Goal: Check status

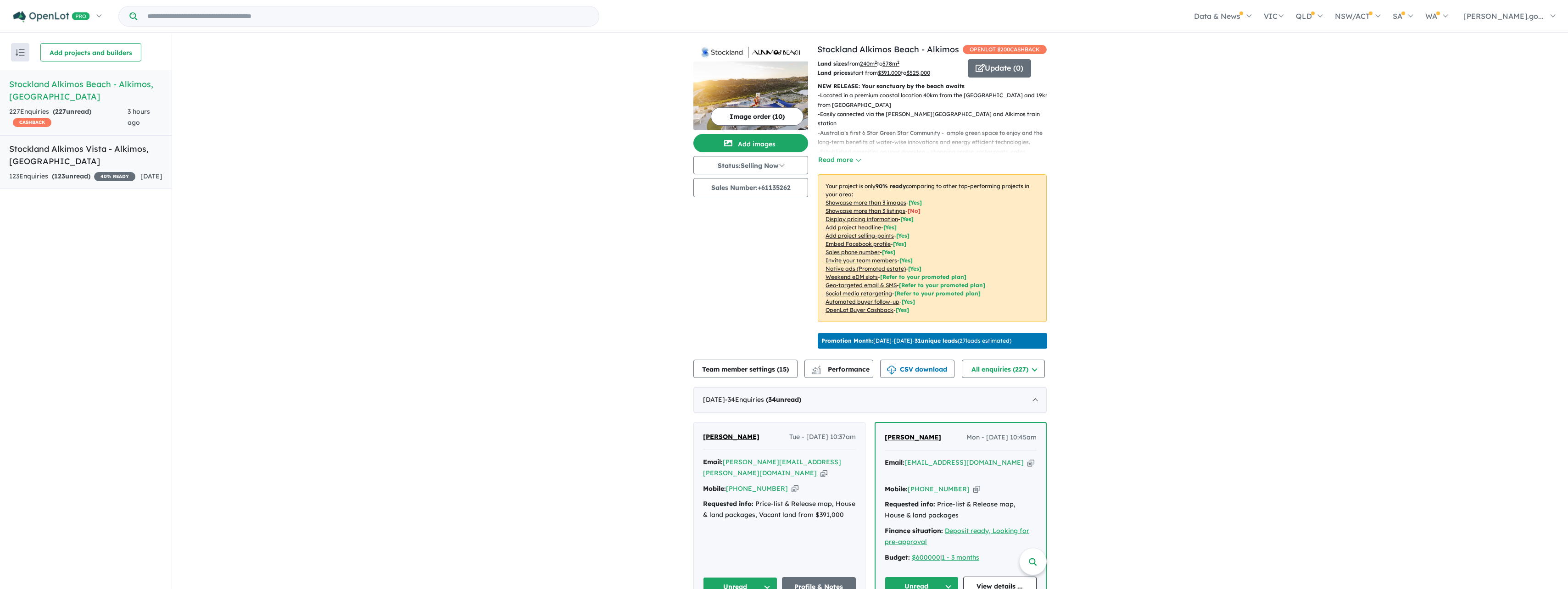
click at [131, 153] on h5 "Stockland Alkimos Vista - Alkimos , [GEOGRAPHIC_DATA]" at bounding box center [86, 155] width 153 height 25
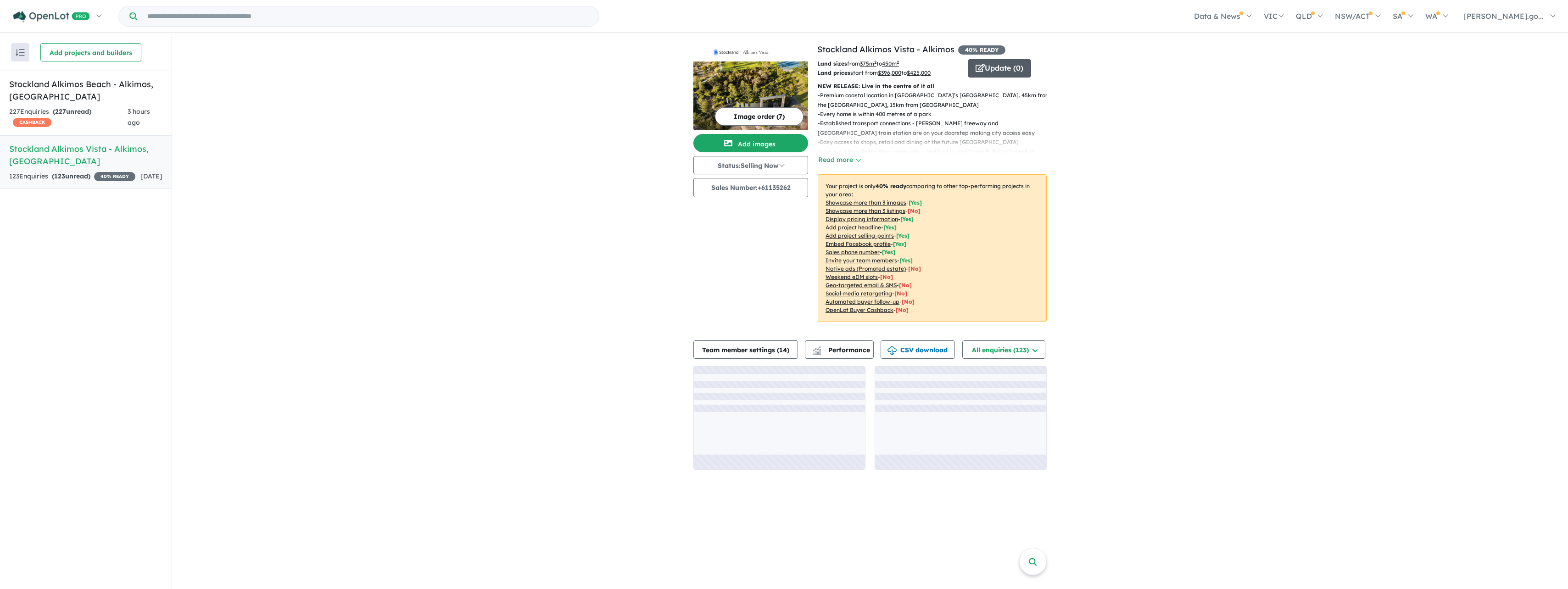
click at [998, 72] on button "Update ( 0 )" at bounding box center [999, 68] width 64 height 18
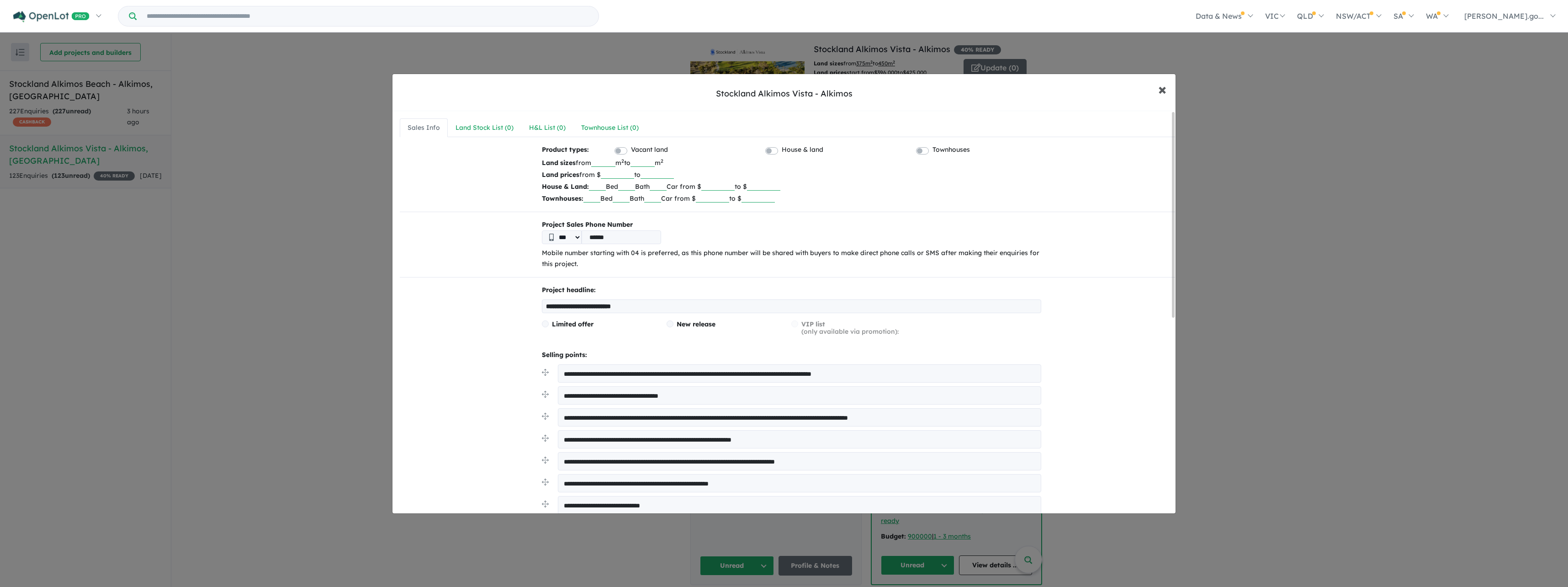
click at [1156, 91] on button "× Close" at bounding box center [1163, 89] width 27 height 25
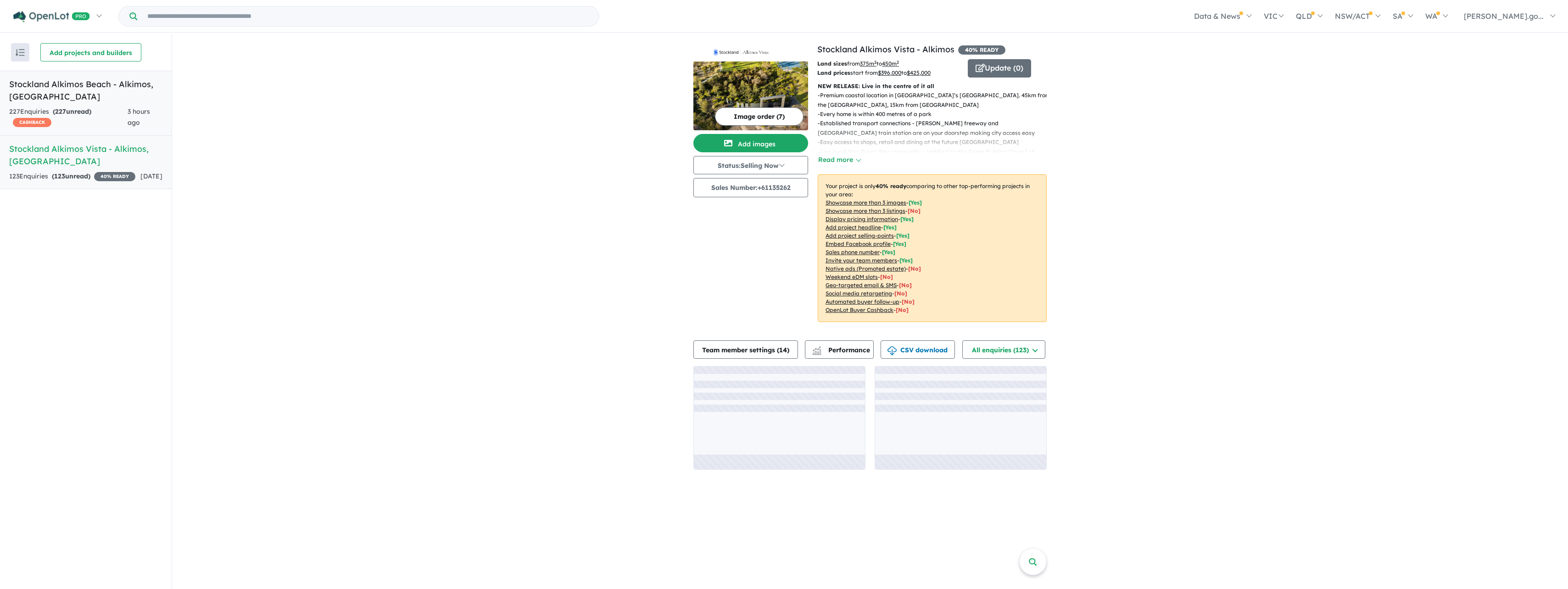
click at [89, 93] on h5 "Stockland Alkimos Beach - [GEOGRAPHIC_DATA] , [GEOGRAPHIC_DATA]" at bounding box center [86, 90] width 153 height 25
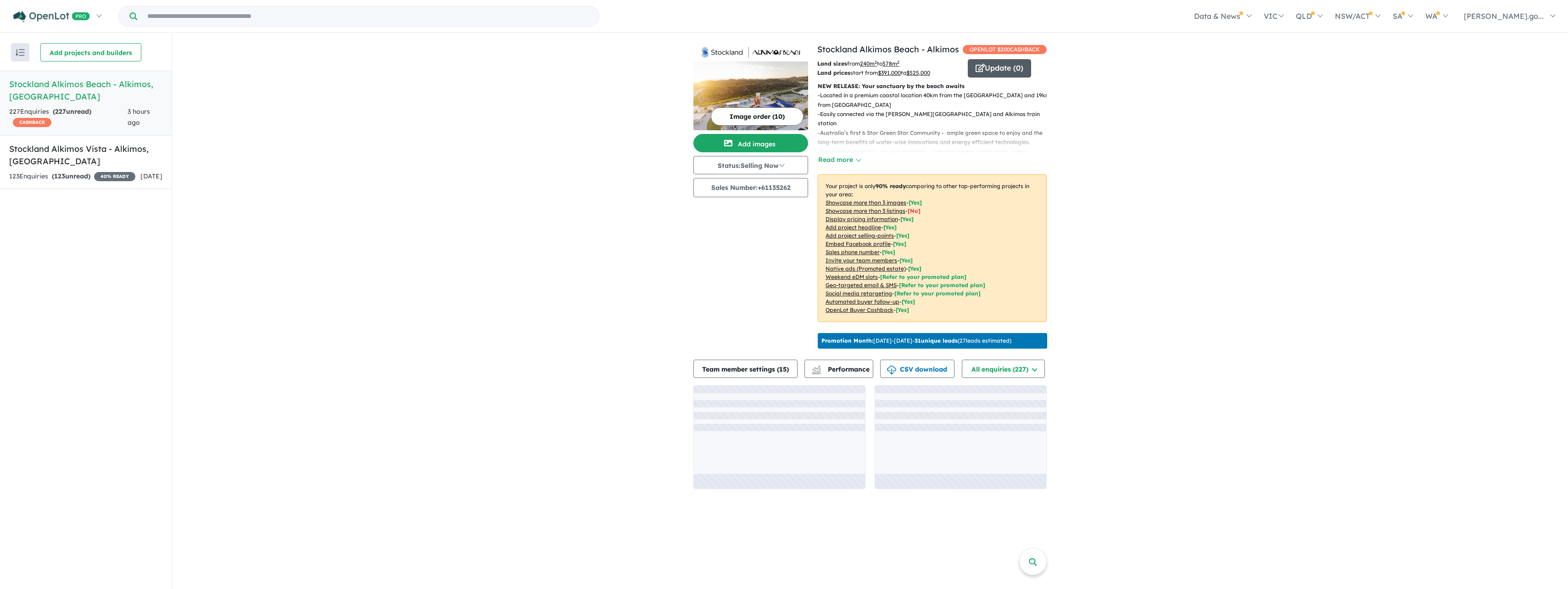
click at [1015, 78] on button "Update ( 0 )" at bounding box center [999, 68] width 64 height 18
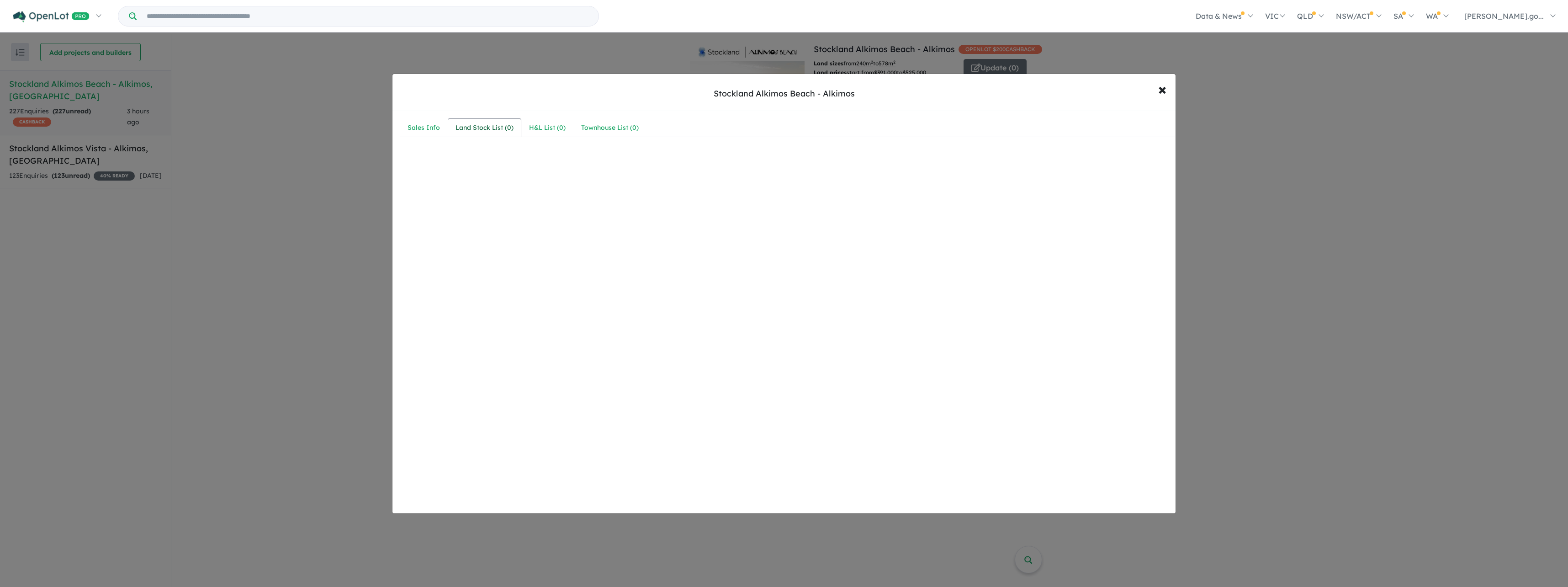
click at [471, 133] on div "Land Stock List ( 0 )" at bounding box center [484, 128] width 58 height 11
click at [1161, 90] on span "×" at bounding box center [1163, 89] width 9 height 19
